Goal: Find specific page/section: Find specific page/section

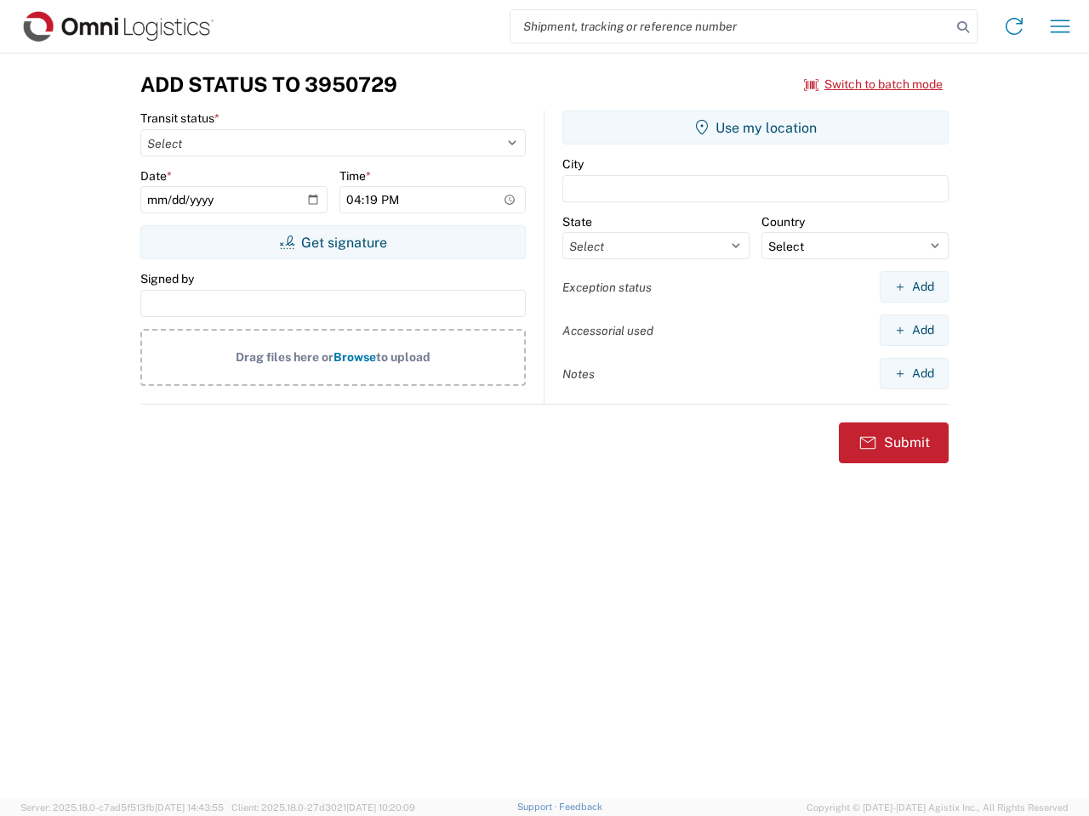
click at [731, 26] on input "search" at bounding box center [730, 26] width 441 height 32
click at [963, 27] on icon at bounding box center [963, 27] width 24 height 24
click at [1014, 26] on icon at bounding box center [1013, 26] width 27 height 27
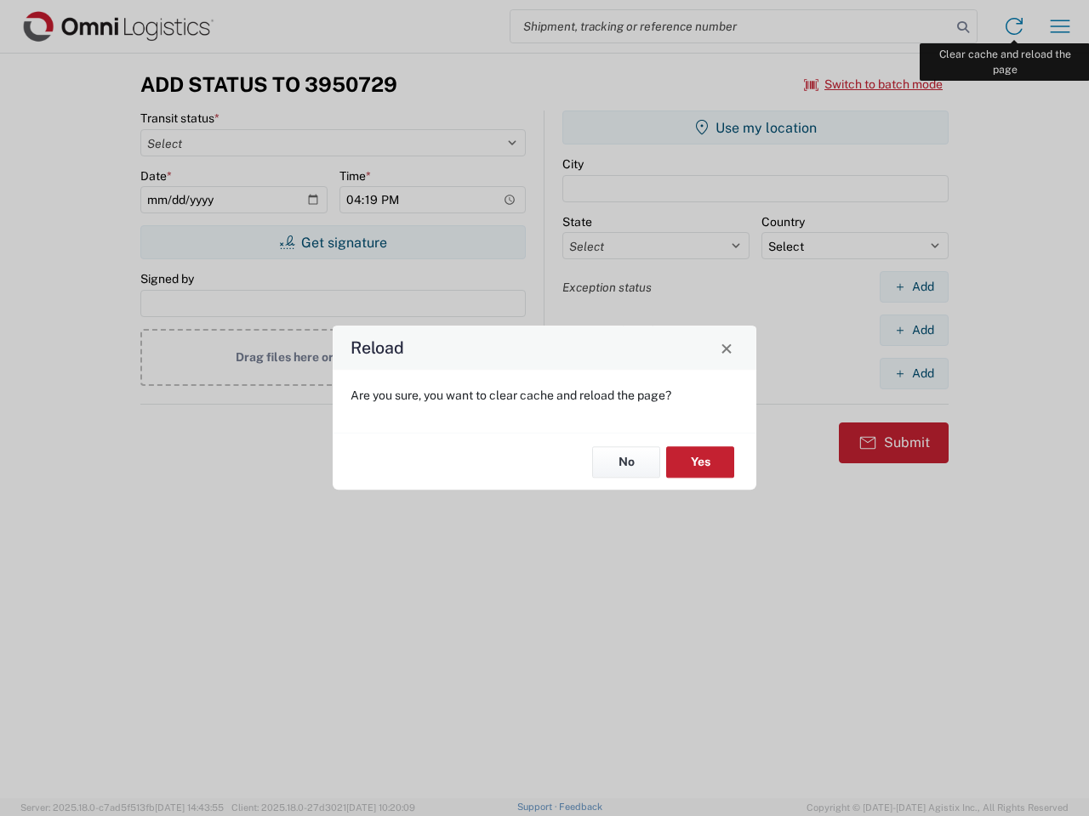
click at [1060, 26] on div "Reload Are you sure, you want to clear cache and reload the page? No Yes" at bounding box center [544, 408] width 1089 height 816
click at [873, 84] on div "Reload Are you sure, you want to clear cache and reload the page? No Yes" at bounding box center [544, 408] width 1089 height 816
click at [333, 242] on div "Reload Are you sure, you want to clear cache and reload the page? No Yes" at bounding box center [544, 408] width 1089 height 816
click at [755, 128] on div "Reload Are you sure, you want to clear cache and reload the page? No Yes" at bounding box center [544, 408] width 1089 height 816
click at [913, 287] on div "Reload Are you sure, you want to clear cache and reload the page? No Yes" at bounding box center [544, 408] width 1089 height 816
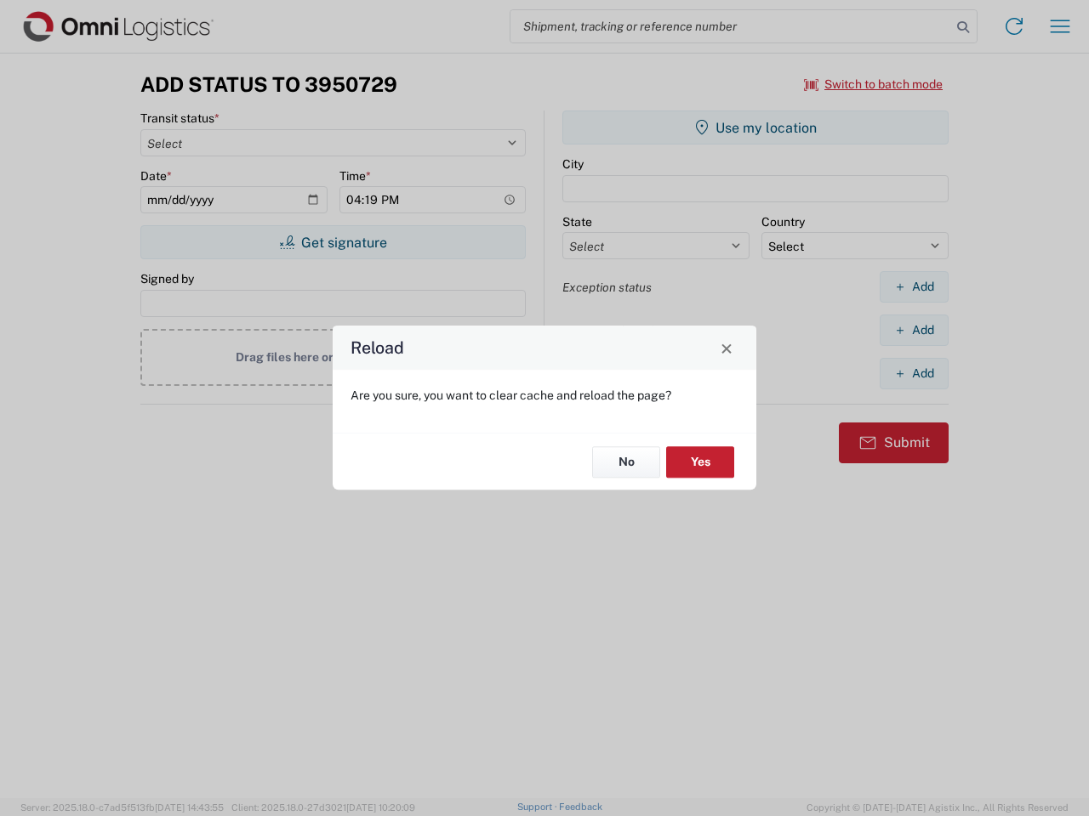
click at [913, 330] on div "Reload Are you sure, you want to clear cache and reload the page? No Yes" at bounding box center [544, 408] width 1089 height 816
click at [913, 373] on div "Reload Are you sure, you want to clear cache and reload the page? No Yes" at bounding box center [544, 408] width 1089 height 816
